Goal: Transaction & Acquisition: Purchase product/service

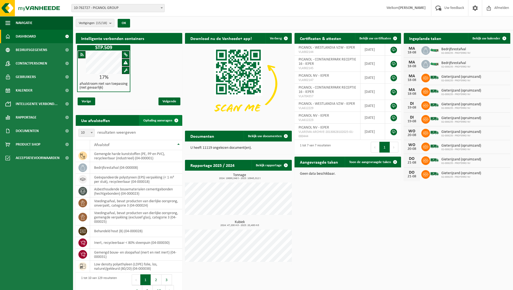
click at [164, 121] on span "Ophaling aanvragen" at bounding box center [157, 121] width 29 height 4
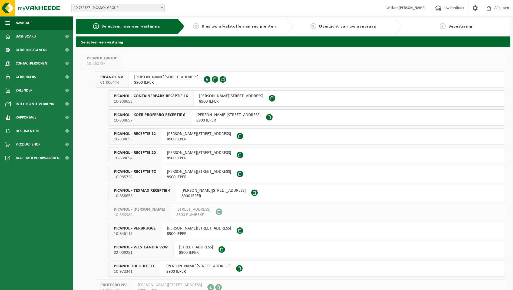
click at [168, 98] on span "PICANOL - CONTAINERPARK RECEPTIE 16" at bounding box center [151, 96] width 74 height 5
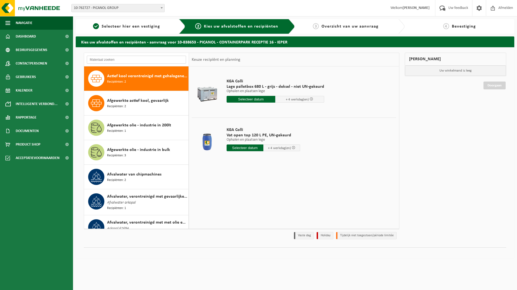
click at [123, 59] on input "text" at bounding box center [136, 60] width 99 height 8
click at [108, 59] on input "ib" at bounding box center [136, 60] width 99 height 8
type input "i"
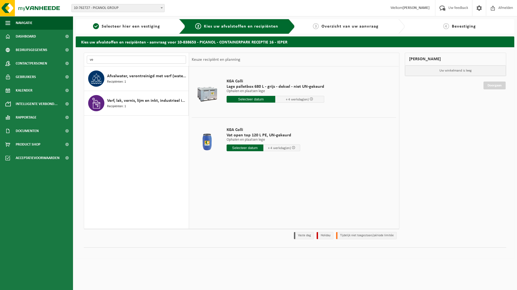
type input "v"
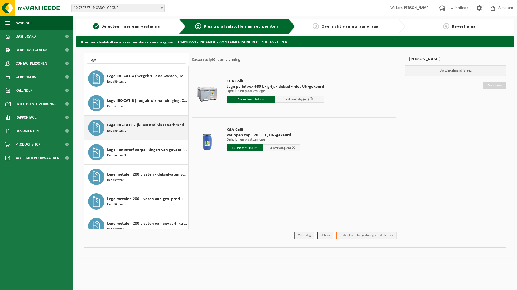
click at [163, 131] on div "Lege IBC-CAT C2 (kunststof blaas verbranden) Recipiënten: 1" at bounding box center [147, 128] width 80 height 16
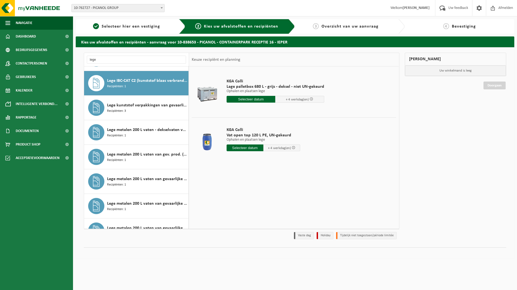
scroll to position [49, 0]
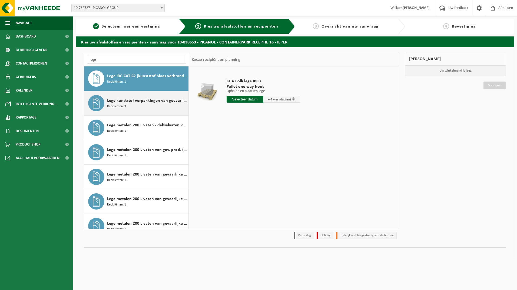
click at [140, 104] on span "Lege kunststof verpakkingen van gevaarlijke stoffen" at bounding box center [147, 101] width 80 height 6
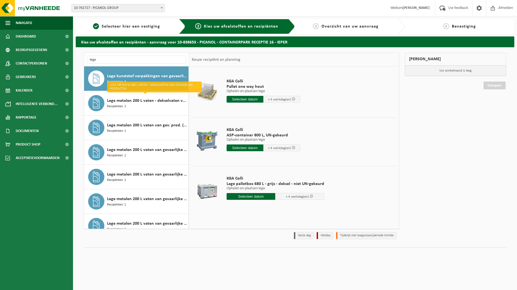
scroll to position [0, 0]
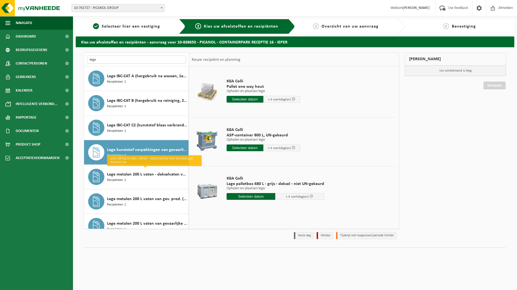
click at [110, 59] on input "lege" at bounding box center [136, 60] width 99 height 8
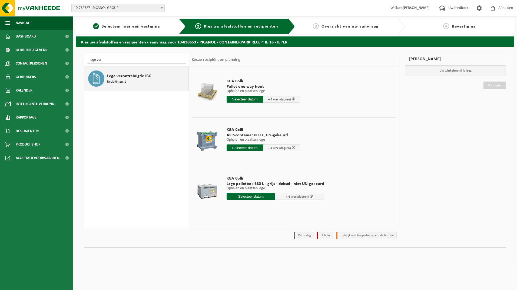
type input "lege ver"
click at [126, 77] on span "Lege verontreinigde IBC" at bounding box center [129, 76] width 44 height 6
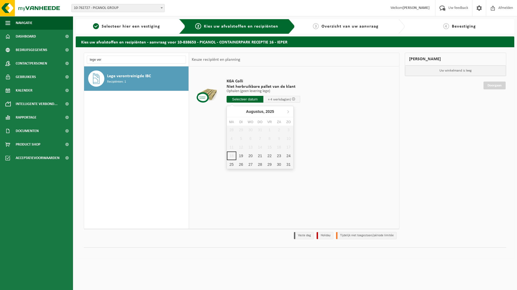
click at [244, 100] on input "text" at bounding box center [244, 99] width 37 height 7
click at [244, 156] on div "19" at bounding box center [240, 156] width 9 height 9
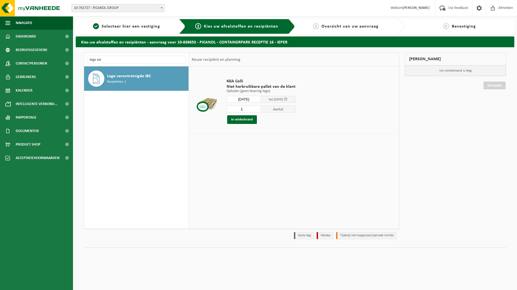
type input "Van 2025-08-19"
click at [245, 108] on input "1" at bounding box center [243, 109] width 35 height 7
type input "22"
click at [243, 120] on button "In winkelmand" at bounding box center [242, 119] width 30 height 9
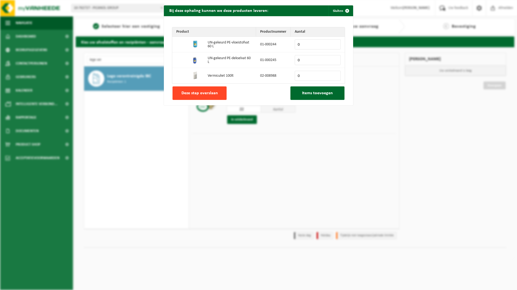
click at [206, 94] on span "Deze stap overslaan" at bounding box center [199, 93] width 36 height 4
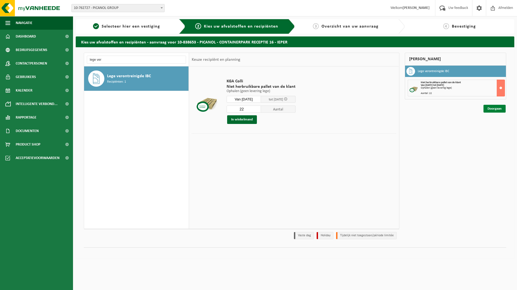
click at [488, 109] on link "Doorgaan" at bounding box center [494, 109] width 22 height 8
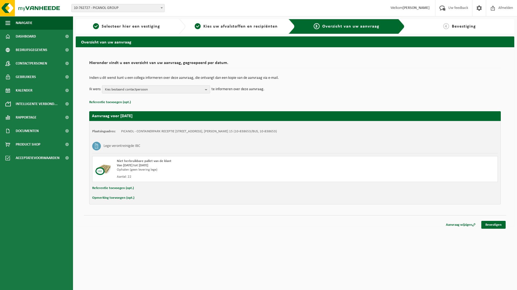
click at [119, 199] on button "Opmerking toevoegen (opt.)" at bounding box center [113, 198] width 42 height 7
click at [145, 200] on input "text" at bounding box center [306, 199] width 374 height 8
type input "l"
type input "allemaal lege IBC's met resten van verf"
click at [496, 226] on link "Bevestigen" at bounding box center [493, 226] width 24 height 8
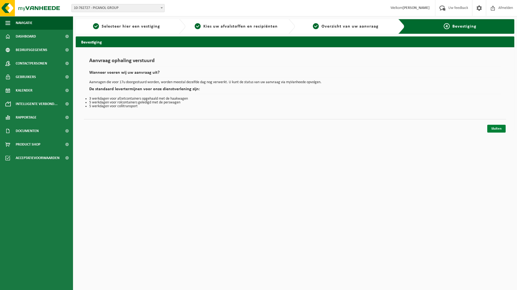
click at [495, 129] on link "Sluiten" at bounding box center [496, 129] width 18 height 8
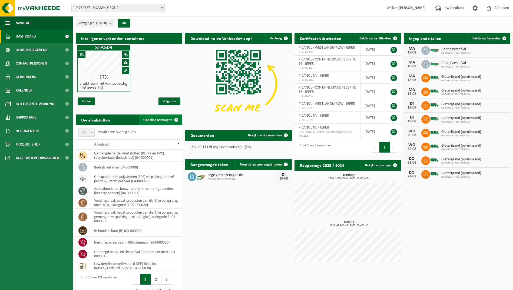
click at [161, 119] on span "Ophaling aanvragen" at bounding box center [157, 120] width 29 height 4
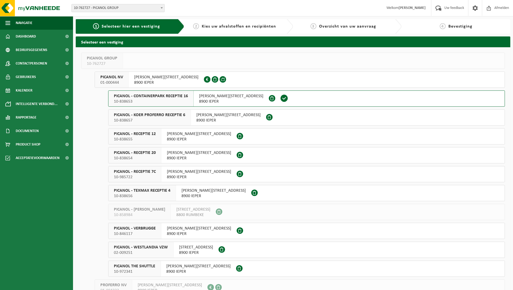
click at [160, 99] on span "PICANOL - CONTAINERPARK RECEPTIE 16" at bounding box center [151, 96] width 74 height 5
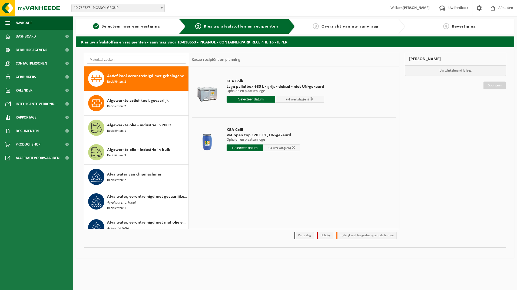
click at [120, 59] on input "text" at bounding box center [136, 60] width 99 height 8
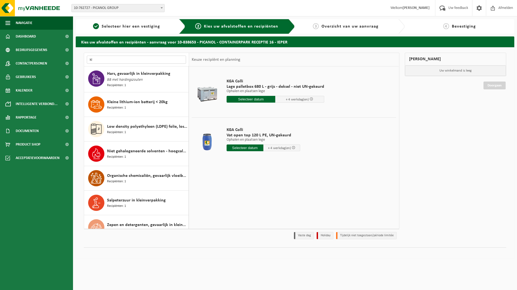
type input "k"
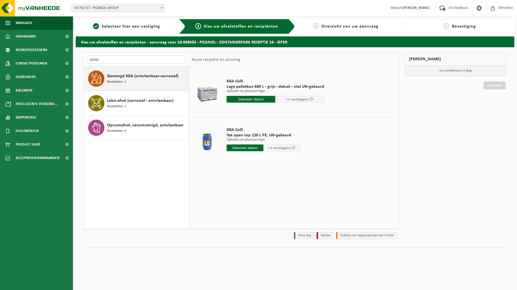
type input "ontvla"
click at [145, 82] on div "Gemengd KGA (ontvlambaar-corrosief) Recipiënten: 2" at bounding box center [147, 79] width 80 height 16
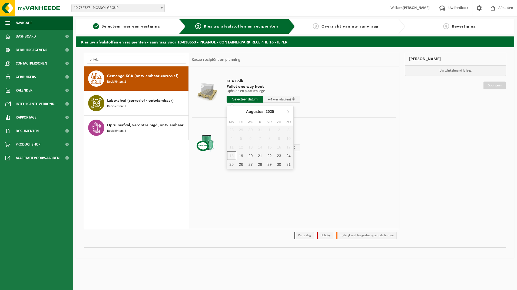
click at [243, 99] on input "text" at bounding box center [244, 99] width 37 height 7
click at [251, 155] on div "20" at bounding box center [250, 156] width 9 height 9
type input "Van 2025-08-20"
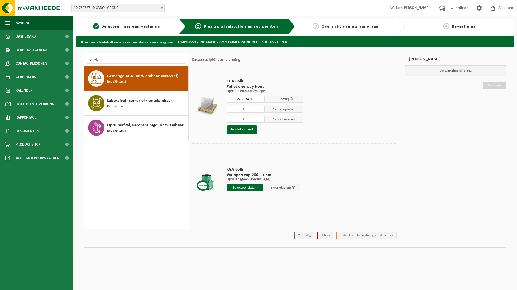
click at [248, 108] on input "1" at bounding box center [245, 109] width 38 height 7
type input "2"
click at [249, 117] on input "1" at bounding box center [245, 119] width 38 height 7
click at [245, 129] on button "In winkelmand" at bounding box center [242, 129] width 30 height 9
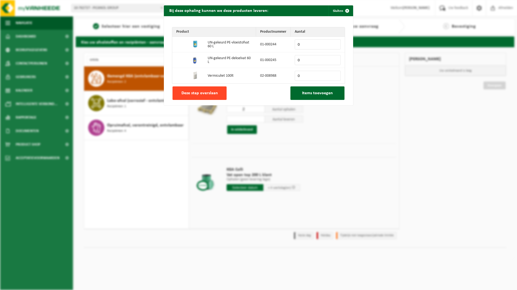
click at [212, 93] on span "Deze stap overslaan" at bounding box center [199, 93] width 36 height 4
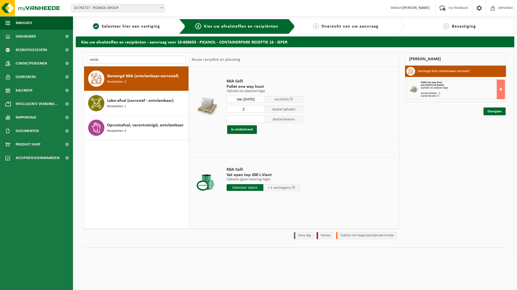
click at [112, 61] on input "ontvla" at bounding box center [136, 60] width 99 height 8
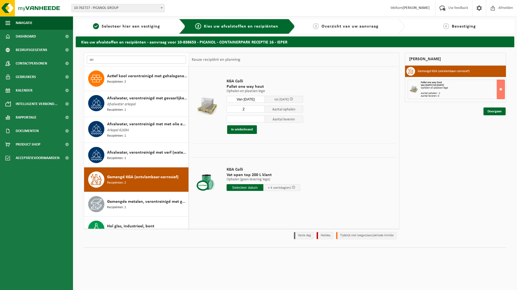
type input "o"
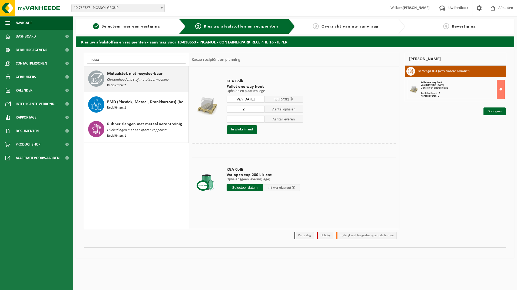
type input "metaal"
click at [136, 79] on span "Chroomhoudend stof metaliseermachine" at bounding box center [138, 80] width 62 height 6
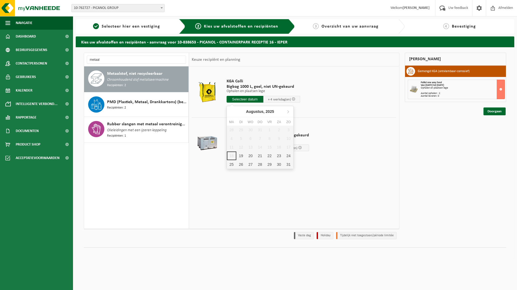
click at [245, 100] on input "text" at bounding box center [244, 99] width 37 height 7
click at [249, 155] on div "20" at bounding box center [250, 156] width 9 height 9
type input "Van 2025-08-20"
type input "2025-08-20"
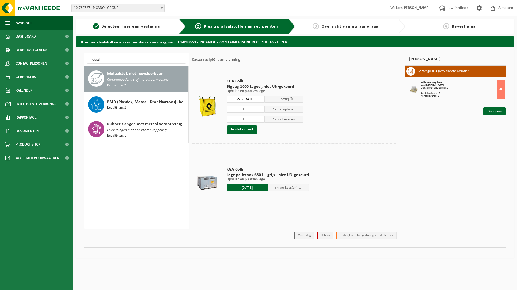
click at [247, 119] on input "1" at bounding box center [245, 119] width 38 height 7
click at [249, 128] on button "In winkelmand" at bounding box center [242, 129] width 30 height 9
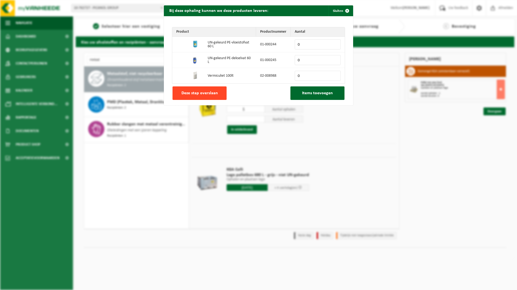
click at [214, 93] on span "Deze stap overslaan" at bounding box center [199, 93] width 36 height 4
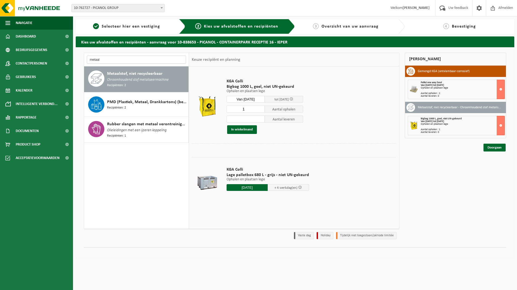
click at [114, 61] on input "metaal" at bounding box center [136, 60] width 99 height 8
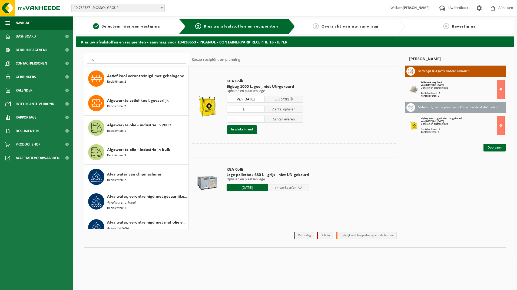
type input "m"
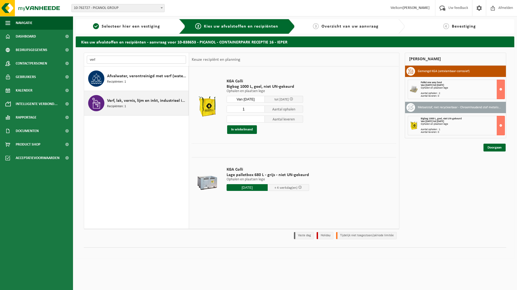
type input "verf"
click at [147, 101] on span "Verf, lak, vernis, lijm en inkt, industrieel in IBC" at bounding box center [147, 101] width 80 height 6
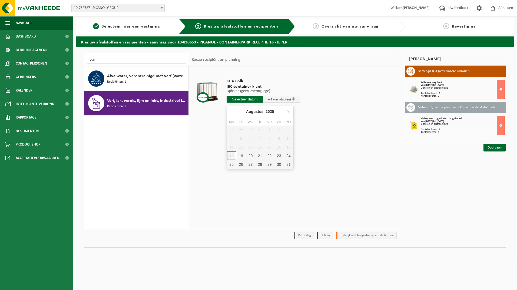
click at [251, 101] on input "text" at bounding box center [244, 99] width 37 height 7
click at [251, 155] on div "20" at bounding box center [250, 156] width 9 height 9
type input "Van 2025-08-20"
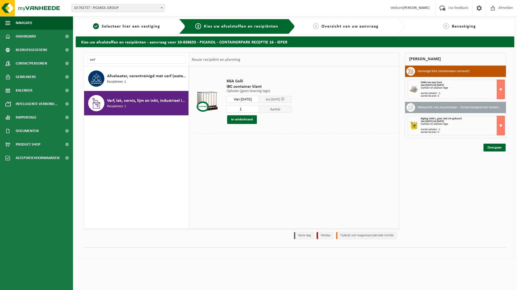
click at [246, 108] on input "1" at bounding box center [242, 109] width 32 height 7
type input "3"
click at [246, 117] on button "In winkelmand" at bounding box center [242, 119] width 30 height 9
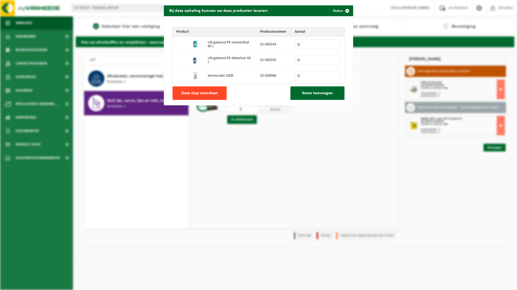
click at [211, 94] on span "Deze stap overslaan" at bounding box center [199, 93] width 36 height 4
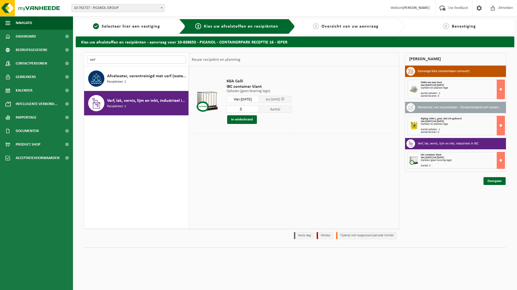
click at [98, 61] on input "verf" at bounding box center [136, 60] width 99 height 8
type input "v"
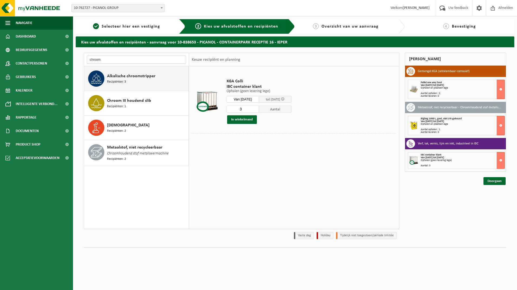
type input "chroom"
click at [151, 81] on div "Alkalische chroomstripper Recipiënten: 3" at bounding box center [147, 79] width 80 height 16
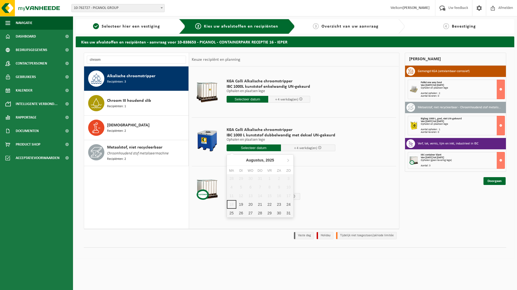
click at [247, 146] on input "text" at bounding box center [253, 148] width 54 height 7
click at [250, 203] on div "20" at bounding box center [250, 204] width 9 height 9
type input "Van 2025-08-20"
type input "2025-08-20"
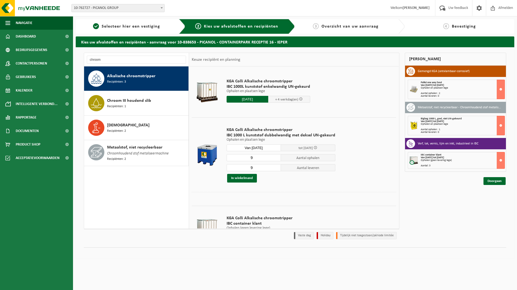
click at [257, 156] on input "9" at bounding box center [253, 157] width 54 height 7
type input "3"
click at [254, 167] on input "9" at bounding box center [253, 167] width 54 height 7
type input "3"
click at [249, 177] on button "In winkelmand" at bounding box center [242, 178] width 30 height 9
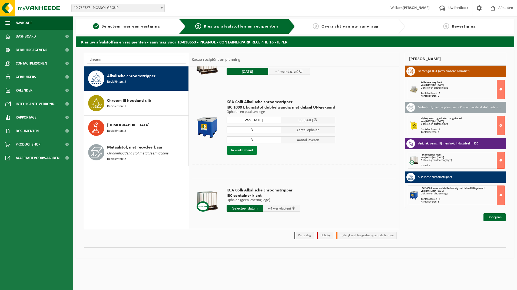
scroll to position [28, 0]
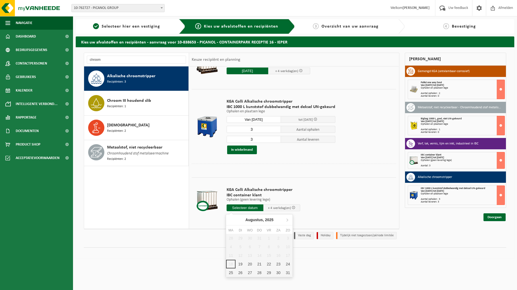
click at [246, 207] on input "text" at bounding box center [244, 208] width 37 height 7
click at [249, 261] on div "20" at bounding box center [249, 264] width 9 height 9
type input "Van 2025-08-20"
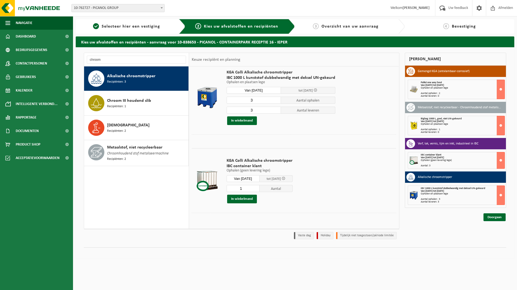
scroll to position [58, 0]
click at [249, 198] on button "In winkelmand" at bounding box center [242, 199] width 30 height 9
click at [111, 64] on input "chroom" at bounding box center [136, 60] width 99 height 8
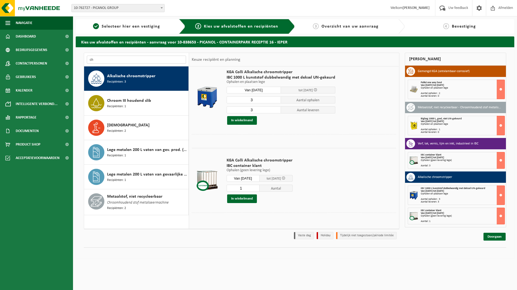
type input "c"
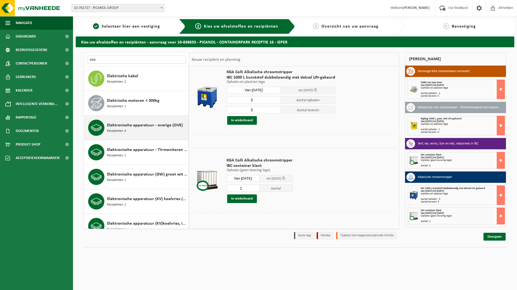
type input "elek"
click at [144, 124] on span "Elektronische apparatuur - overige (OVE)" at bounding box center [145, 125] width 76 height 6
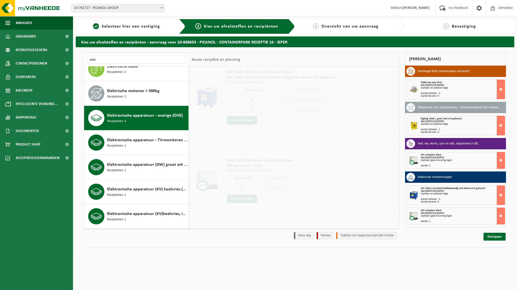
scroll to position [38, 0]
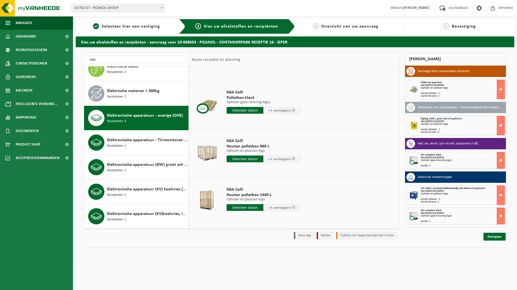
click at [240, 159] on input "text" at bounding box center [244, 159] width 37 height 7
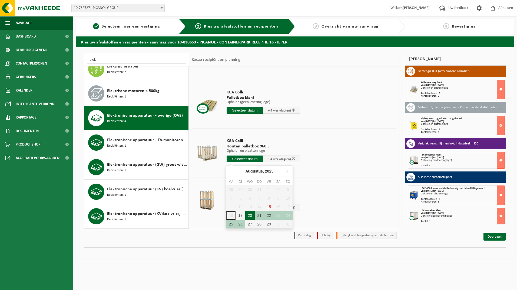
click at [251, 214] on div "20" at bounding box center [249, 215] width 9 height 9
type input "Van 2025-08-20"
type input "2025-08-20"
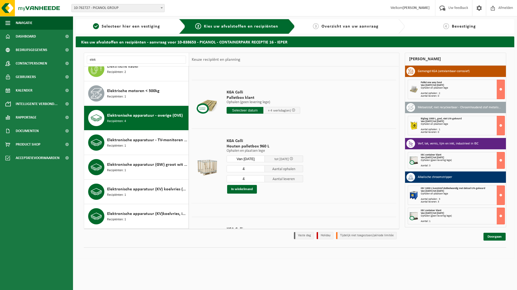
click at [246, 169] on input "4" at bounding box center [245, 168] width 38 height 7
type input "2"
click at [247, 179] on input "4" at bounding box center [245, 178] width 38 height 7
type input "2"
click at [246, 189] on button "In winkelmand" at bounding box center [242, 189] width 30 height 9
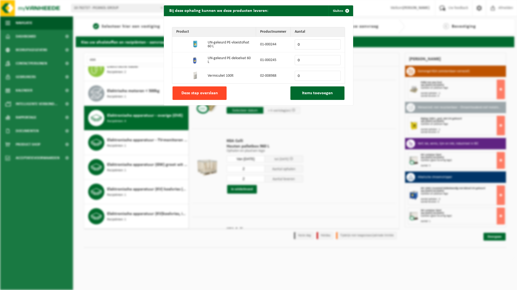
click at [211, 93] on span "Deze stap overslaan" at bounding box center [199, 93] width 36 height 4
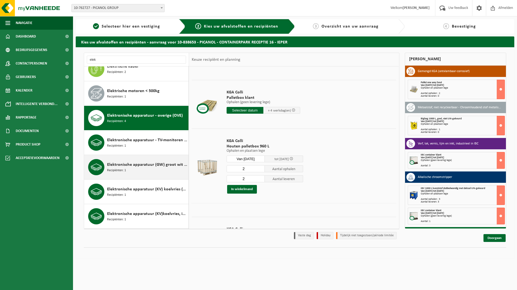
click at [149, 170] on div "Elektronische apparatuur (GW) groot wit (huishoudelijk) Recipiënten: 1" at bounding box center [147, 167] width 80 height 16
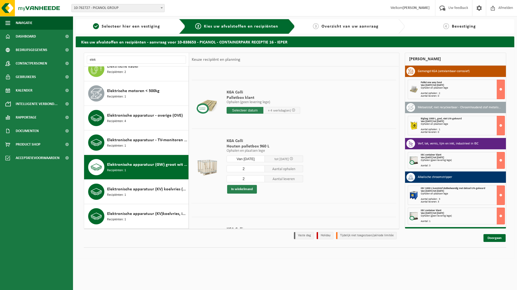
scroll to position [0, 0]
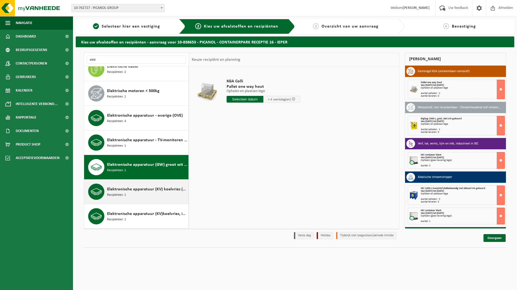
click at [150, 195] on div "Elektronische apparatuur (KV) koelvries (huishoudelijk) Recipiënten: 1" at bounding box center [147, 192] width 80 height 16
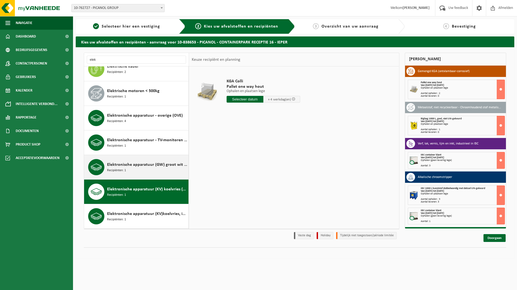
click at [159, 170] on div "Elektronische apparatuur (GW) groot wit (huishoudelijk) Recipiënten: 1" at bounding box center [147, 167] width 80 height 16
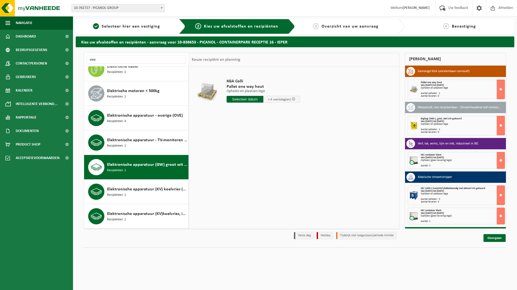
click at [247, 96] on input "text" at bounding box center [244, 99] width 37 height 7
click at [251, 157] on div "20" at bounding box center [250, 156] width 9 height 9
type input "Van 2025-08-20"
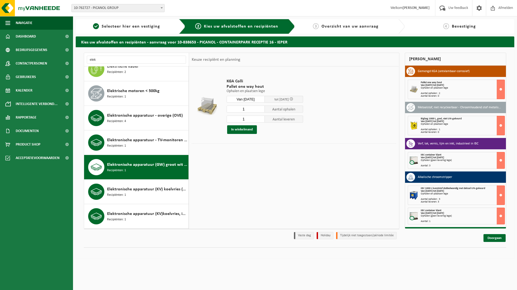
click at [247, 119] on input "1" at bounding box center [245, 119] width 38 height 7
click at [245, 127] on button "In winkelmand" at bounding box center [242, 129] width 30 height 9
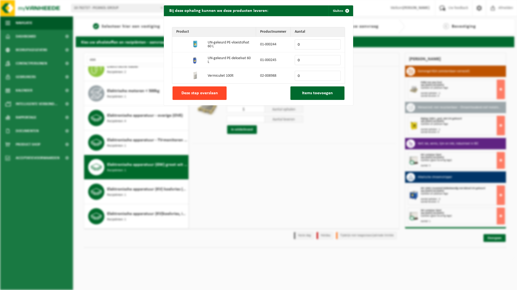
click at [211, 92] on span "Deze stap overslaan" at bounding box center [199, 93] width 36 height 4
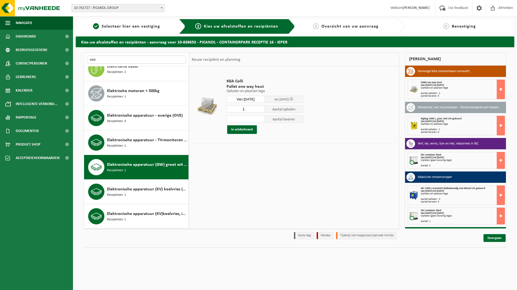
click at [119, 59] on input "elek" at bounding box center [136, 60] width 99 height 8
type input "e"
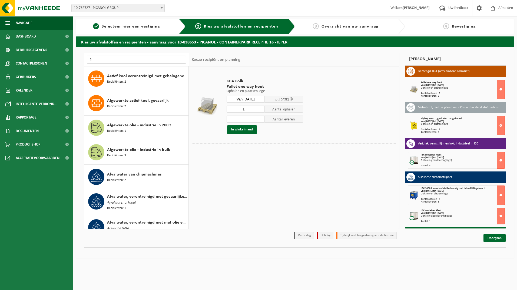
type input "f"
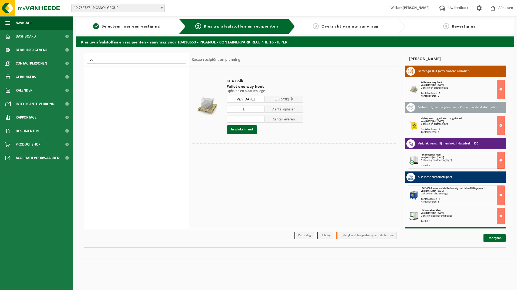
type input "v"
type input "f"
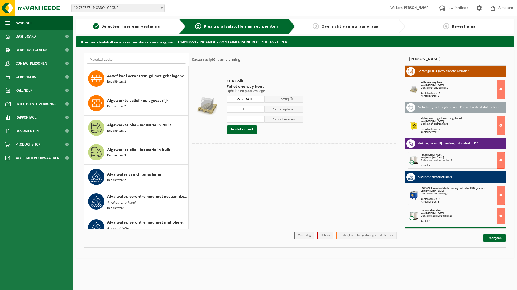
click at [115, 60] on input "text" at bounding box center [136, 60] width 99 height 8
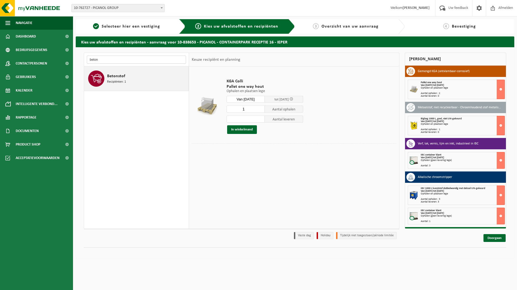
type input "beton"
click at [119, 77] on span "Betonstof" at bounding box center [116, 76] width 18 height 6
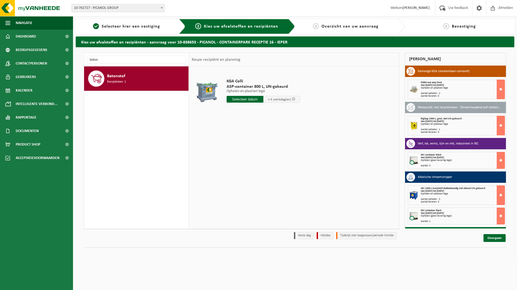
click at [254, 99] on input "text" at bounding box center [244, 99] width 37 height 7
click at [249, 156] on div "20" at bounding box center [250, 156] width 9 height 9
type input "Van 2025-08-20"
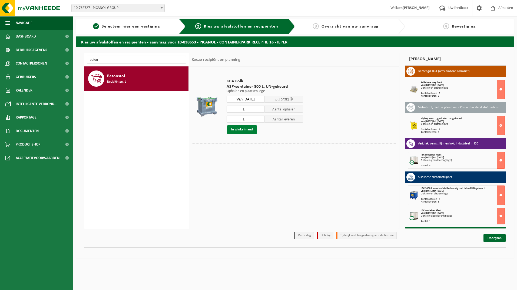
click at [247, 130] on button "In winkelmand" at bounding box center [242, 129] width 30 height 9
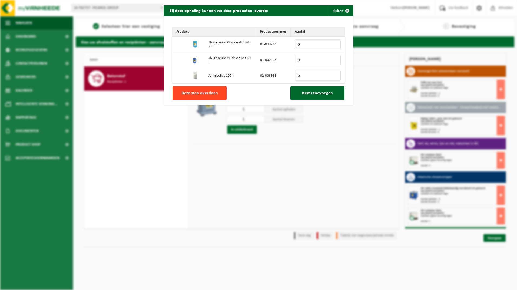
click at [202, 93] on span "Deze stap overslaan" at bounding box center [199, 93] width 36 height 4
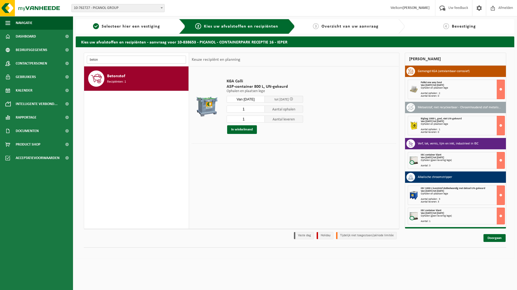
click at [116, 61] on input "beton" at bounding box center [136, 60] width 99 height 8
type input "b"
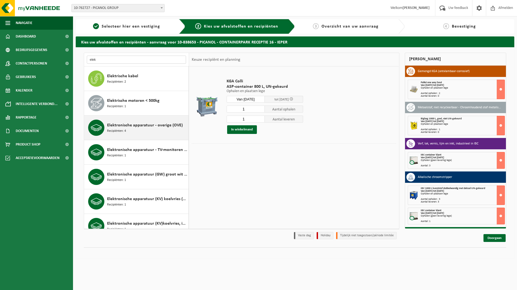
type input "elek"
click at [148, 124] on span "Elektronische apparatuur - overige (OVE)" at bounding box center [145, 125] width 76 height 6
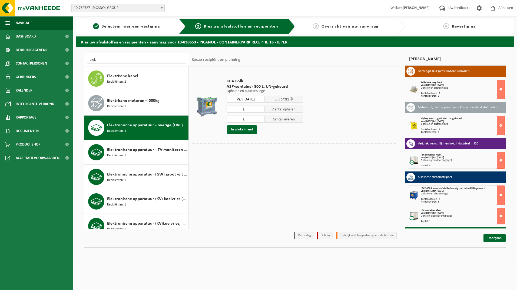
scroll to position [10, 0]
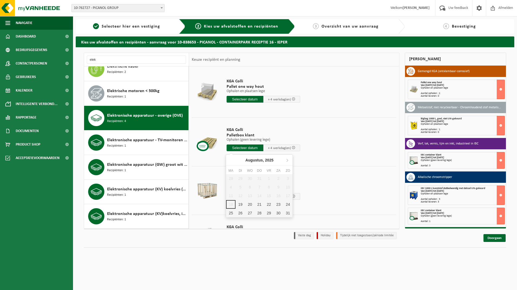
click at [243, 147] on input "text" at bounding box center [244, 148] width 37 height 7
click at [251, 205] on div "20" at bounding box center [249, 204] width 9 height 9
type input "Van 2025-08-20"
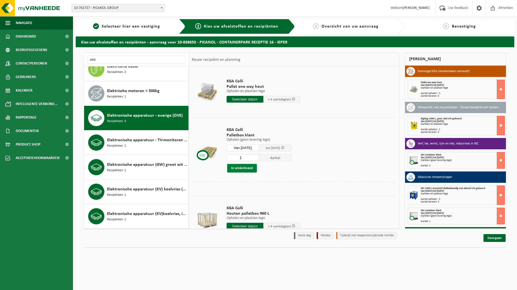
click at [247, 168] on button "In winkelmand" at bounding box center [242, 168] width 30 height 9
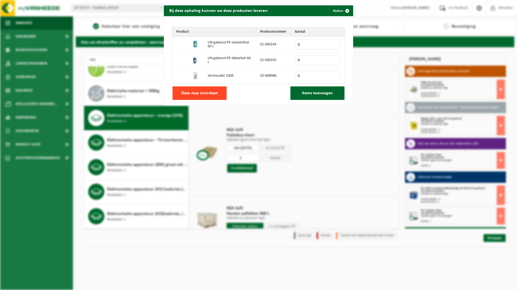
click at [204, 96] on button "Deze stap overslaan" at bounding box center [199, 93] width 54 height 14
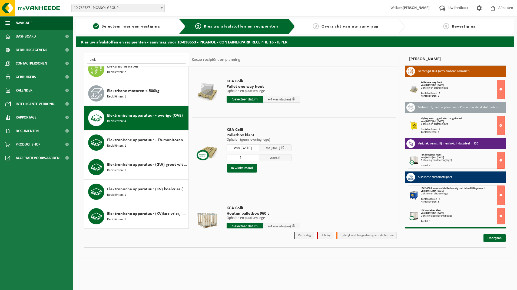
click at [113, 58] on input "elek" at bounding box center [136, 60] width 99 height 8
type input "e"
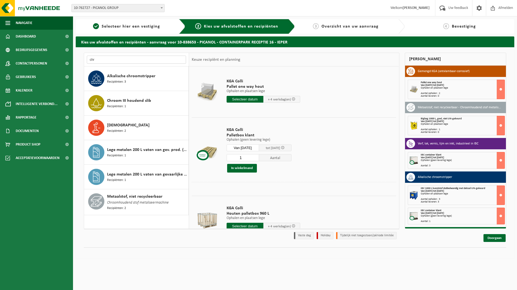
scroll to position [0, 0]
type input "c"
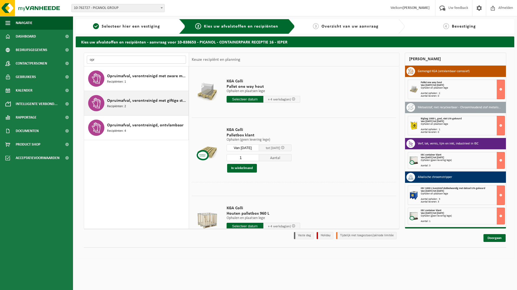
type input "opr"
click at [145, 101] on span "Opruimafval, verontreinigd met giftige stoffen, verpakt in vaten" at bounding box center [147, 101] width 80 height 6
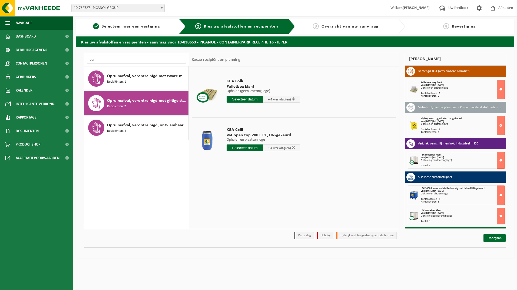
click at [248, 148] on input "text" at bounding box center [244, 148] width 37 height 7
click at [253, 205] on div "20" at bounding box center [250, 204] width 9 height 9
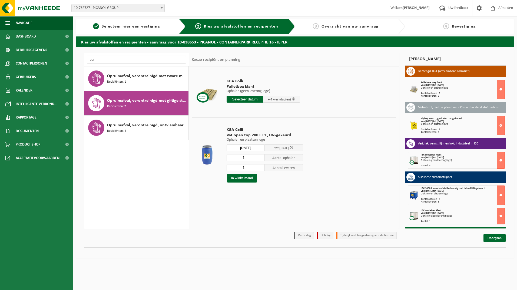
type input "Van 2025-08-20"
click at [249, 160] on input "1" at bounding box center [245, 157] width 38 height 7
type input "2"
click at [249, 169] on input "1" at bounding box center [245, 167] width 38 height 7
type input "2"
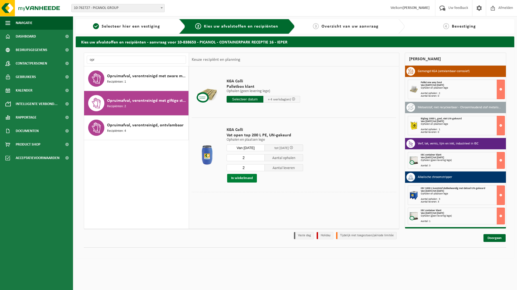
click at [247, 177] on button "In winkelmand" at bounding box center [242, 178] width 30 height 9
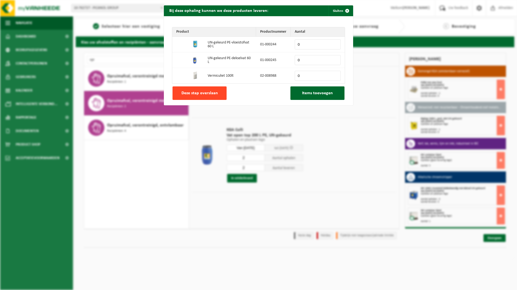
click at [214, 93] on span "Deze stap overslaan" at bounding box center [199, 93] width 36 height 4
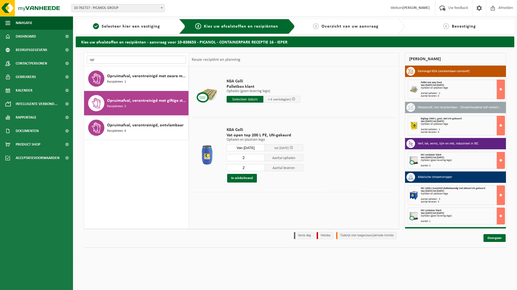
click at [102, 62] on input "opr" at bounding box center [136, 60] width 99 height 8
type input "o"
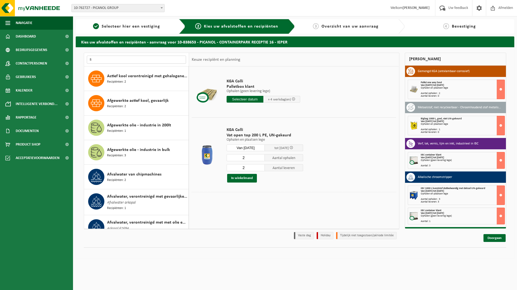
type input "f"
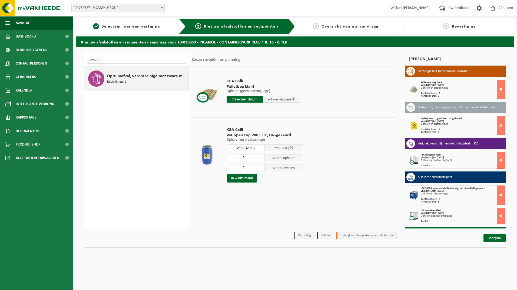
type input "zware"
click at [128, 80] on div "Opruimafval, verontreinigd met zware metalen Recipiënten: 1" at bounding box center [147, 79] width 80 height 16
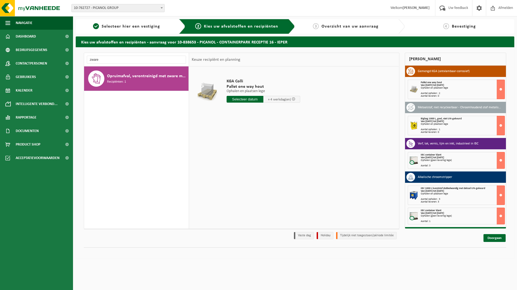
click at [249, 98] on input "text" at bounding box center [244, 99] width 37 height 7
click at [251, 156] on div "20" at bounding box center [250, 156] width 9 height 9
type input "Van 2025-08-20"
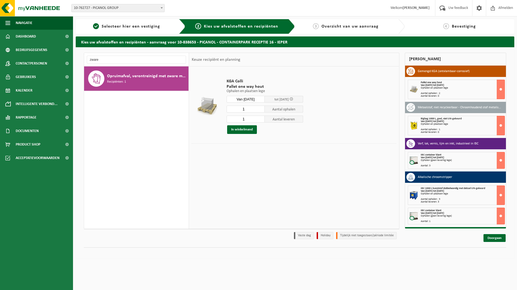
click at [248, 119] on input "1" at bounding box center [245, 119] width 38 height 7
click at [244, 127] on button "In winkelmand" at bounding box center [242, 129] width 30 height 9
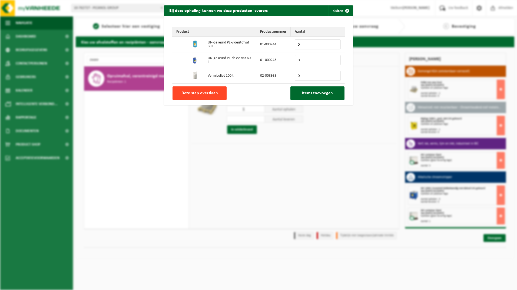
click at [194, 91] on span "Deze stap overslaan" at bounding box center [199, 93] width 36 height 4
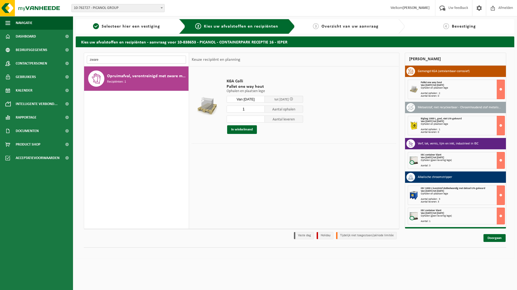
click at [106, 59] on input "zware" at bounding box center [136, 60] width 99 height 8
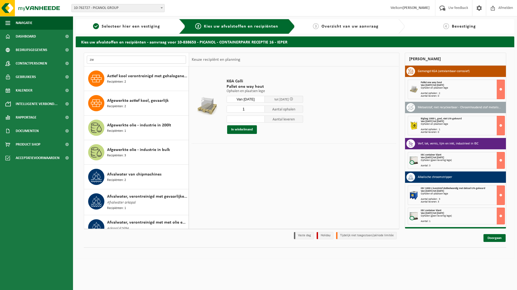
type input "z"
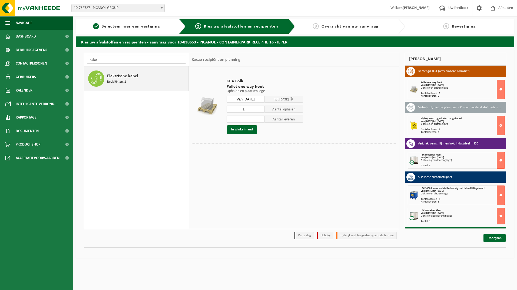
type input "kabel"
click at [124, 82] on span "Recipiënten: 2" at bounding box center [116, 81] width 19 height 5
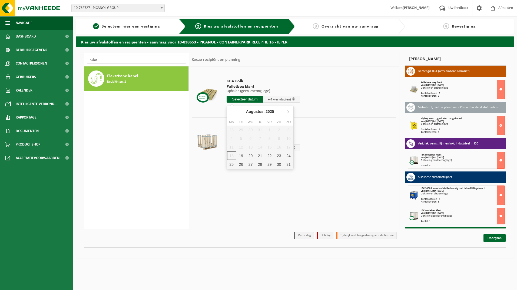
click at [249, 98] on input "text" at bounding box center [244, 99] width 37 height 7
click at [252, 156] on div "20" at bounding box center [250, 156] width 9 height 9
type input "Van 2025-08-20"
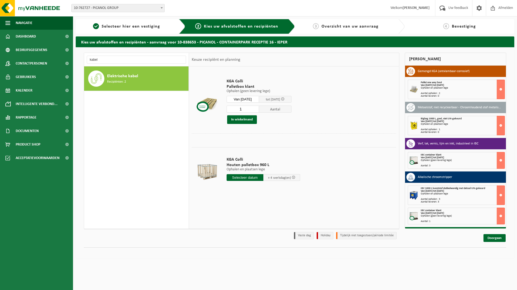
click at [249, 108] on input "1" at bounding box center [242, 109] width 32 height 7
type input "9"
type input "10"
click at [251, 118] on button "In winkelmand" at bounding box center [242, 119] width 30 height 9
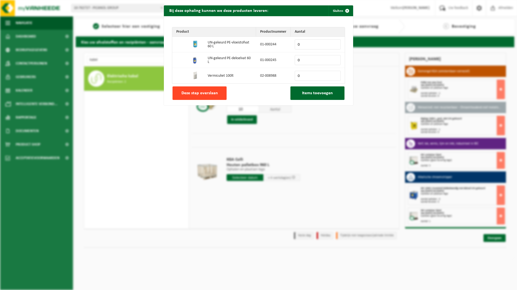
click at [211, 93] on span "Deze stap overslaan" at bounding box center [199, 93] width 36 height 4
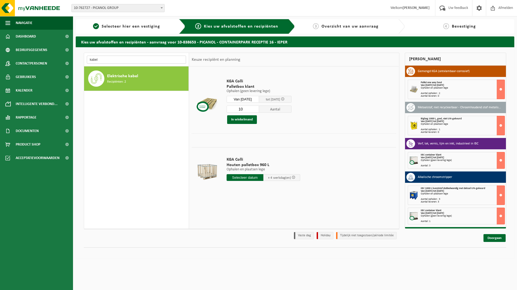
click at [128, 56] on input "kabel" at bounding box center [136, 60] width 99 height 8
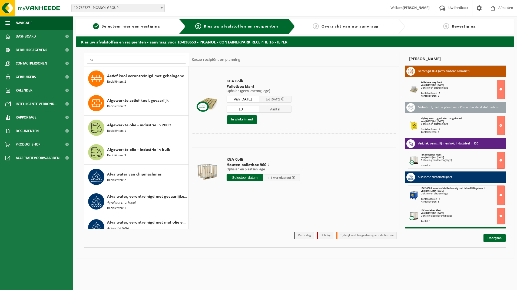
type input "k"
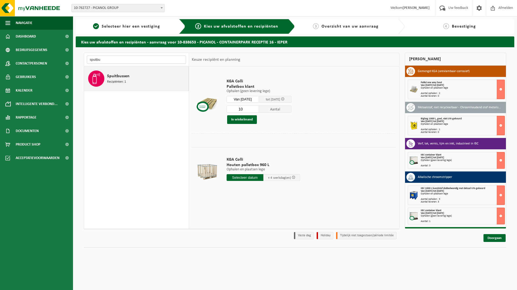
type input "spuitbu"
click at [122, 80] on span "Recipiënten: 1" at bounding box center [116, 81] width 19 height 5
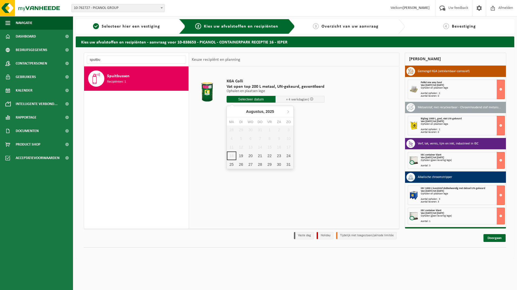
click at [245, 99] on input "text" at bounding box center [250, 99] width 49 height 7
click at [251, 155] on div "20" at bounding box center [250, 156] width 9 height 9
type input "Van 2025-08-20"
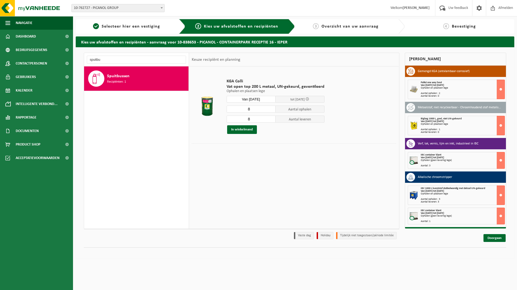
click at [249, 109] on input "8" at bounding box center [250, 109] width 49 height 7
type input "2"
click at [254, 117] on input "8" at bounding box center [250, 119] width 49 height 7
type input "2"
click at [249, 128] on button "In winkelmand" at bounding box center [242, 129] width 30 height 9
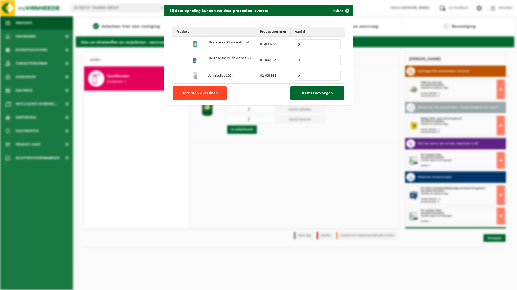
click at [214, 93] on span "Deze stap overslaan" at bounding box center [199, 93] width 36 height 4
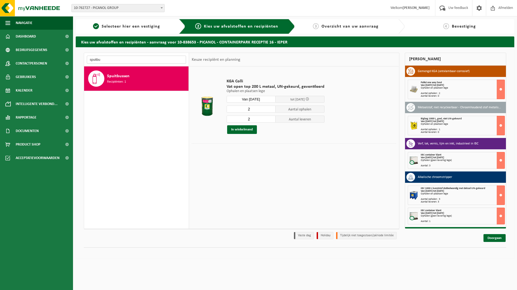
click at [125, 59] on input "spuitbu" at bounding box center [136, 60] width 99 height 8
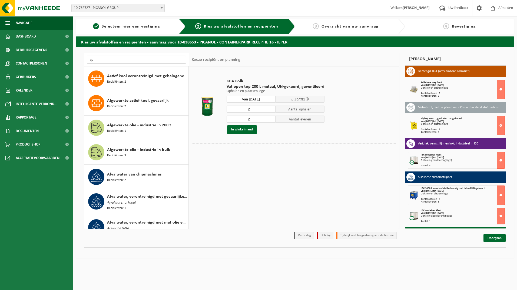
type input "s"
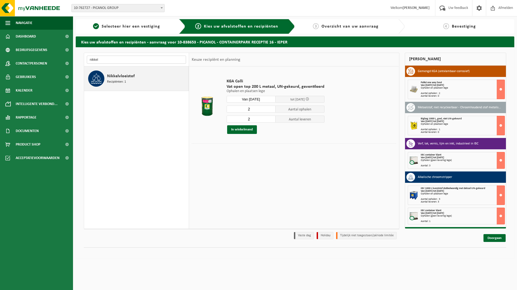
type input "nikkel"
click at [120, 79] on span "Nikkelvloeistof" at bounding box center [121, 76] width 28 height 6
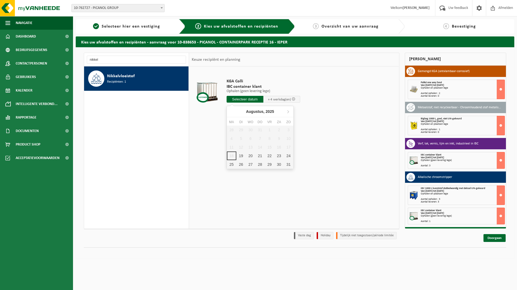
click at [242, 100] on input "text" at bounding box center [244, 99] width 37 height 7
click at [251, 155] on div "20" at bounding box center [250, 156] width 9 height 9
type input "Van 2025-08-20"
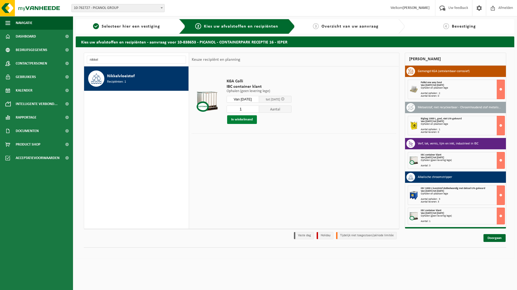
click at [248, 120] on button "In winkelmand" at bounding box center [242, 119] width 30 height 9
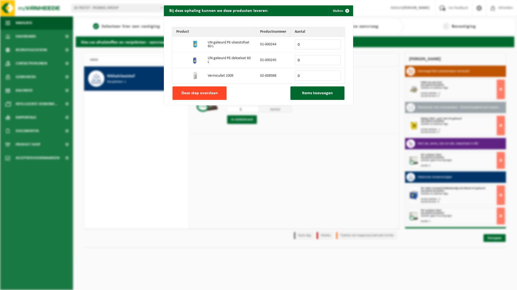
click at [186, 94] on span "Deze stap overslaan" at bounding box center [199, 93] width 36 height 4
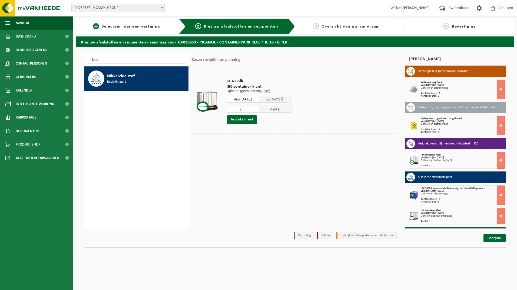
click at [134, 28] on span "Selecteer hier een vestiging" at bounding box center [131, 26] width 58 height 4
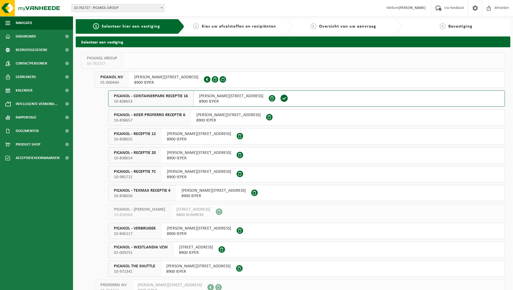
click at [162, 84] on span "8900 IEPER" at bounding box center [166, 82] width 64 height 5
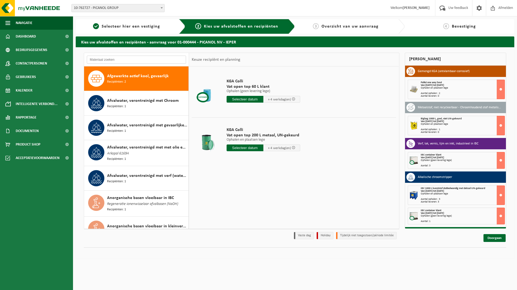
click at [125, 57] on input "text" at bounding box center [136, 60] width 99 height 8
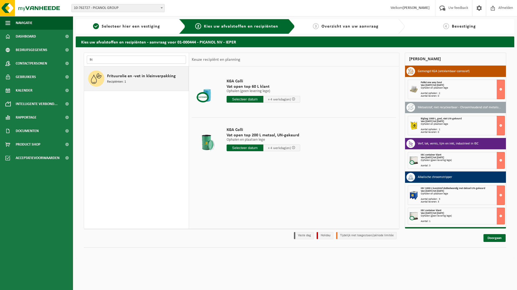
type input "fri"
click at [135, 83] on div "Frituurolie en -vet in kleinverpakking Recipiënten: 1" at bounding box center [147, 79] width 80 height 16
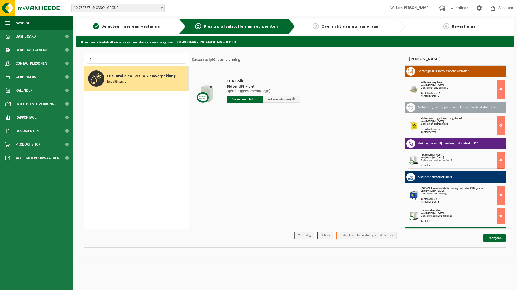
click at [249, 100] on input "text" at bounding box center [244, 99] width 37 height 7
click at [252, 155] on div "20" at bounding box center [250, 156] width 9 height 9
type input "Van [DATE]"
click at [245, 107] on input "1" at bounding box center [242, 109] width 32 height 7
type input "2"
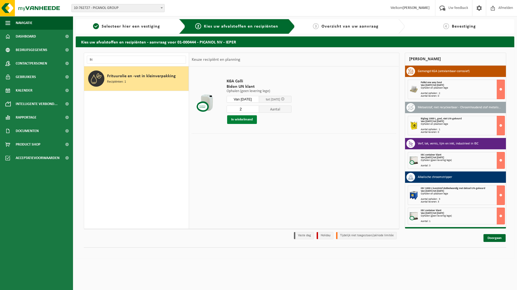
click at [242, 120] on button "In winkelmand" at bounding box center [242, 119] width 30 height 9
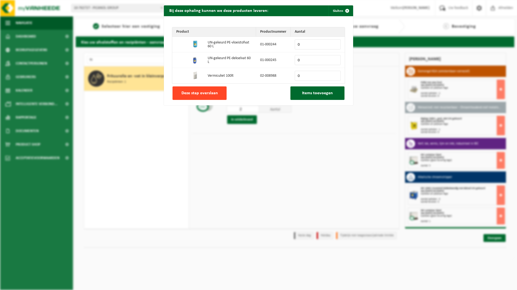
click at [206, 96] on button "Deze stap overslaan" at bounding box center [199, 93] width 54 height 14
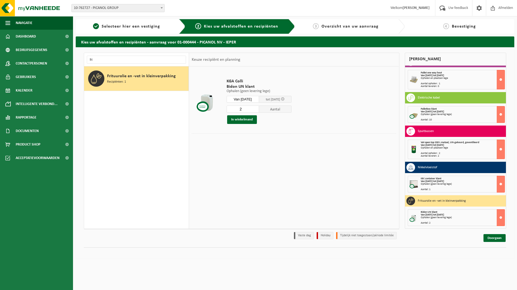
scroll to position [336, 0]
click at [492, 236] on link "Doorgaan" at bounding box center [494, 238] width 22 height 8
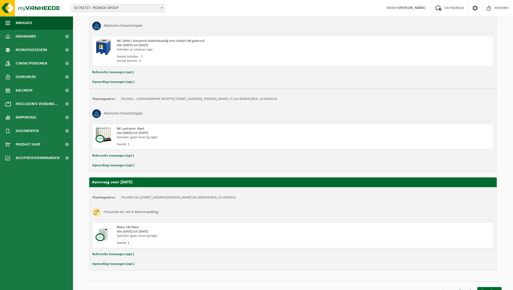
scroll to position [802, 0]
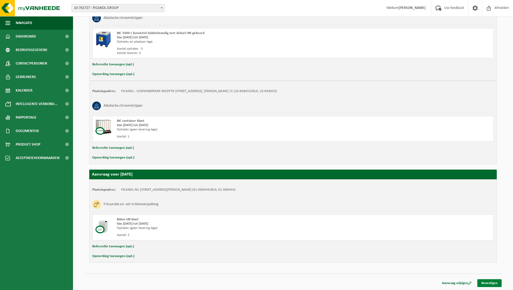
click at [482, 284] on link "Bevestigen" at bounding box center [489, 283] width 24 height 8
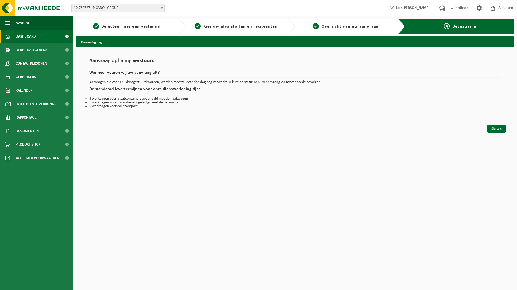
click at [14, 36] on link "Dashboard" at bounding box center [36, 37] width 73 height 14
